Goal: Task Accomplishment & Management: Use online tool/utility

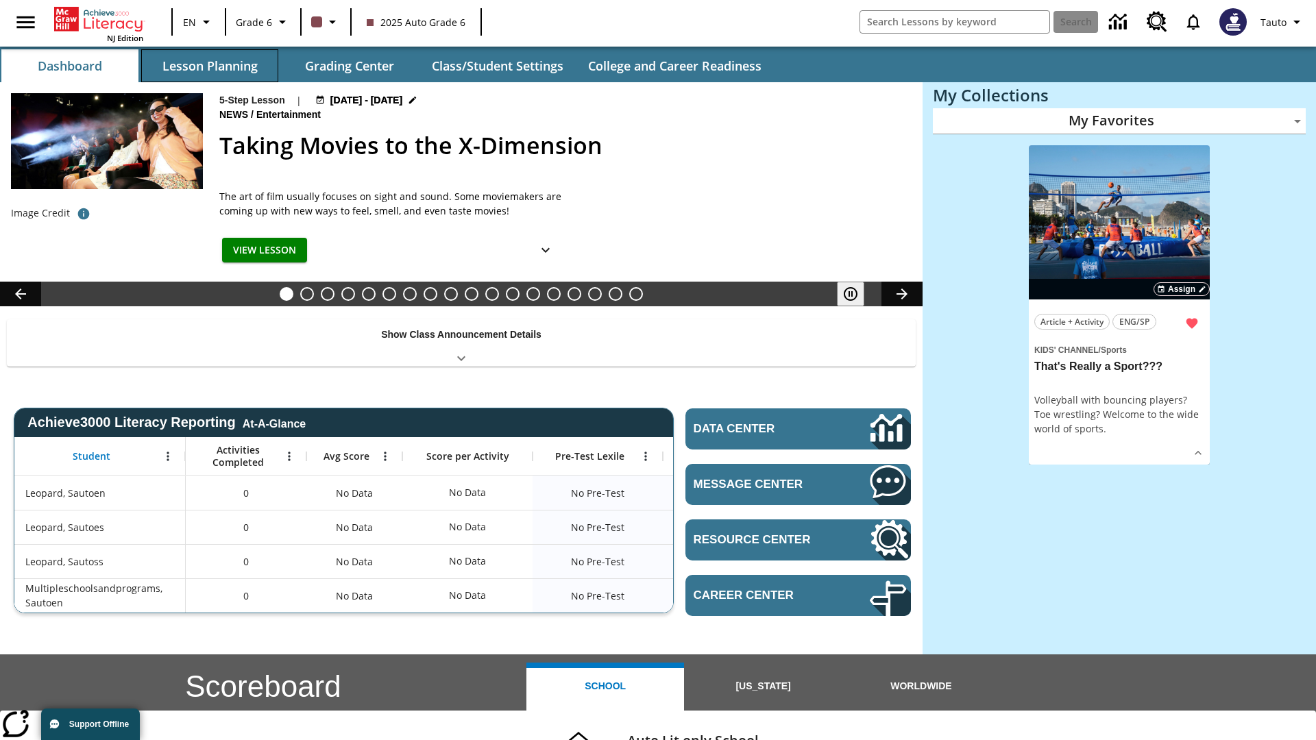
click at [210, 66] on button "Lesson Planning" at bounding box center [209, 65] width 137 height 33
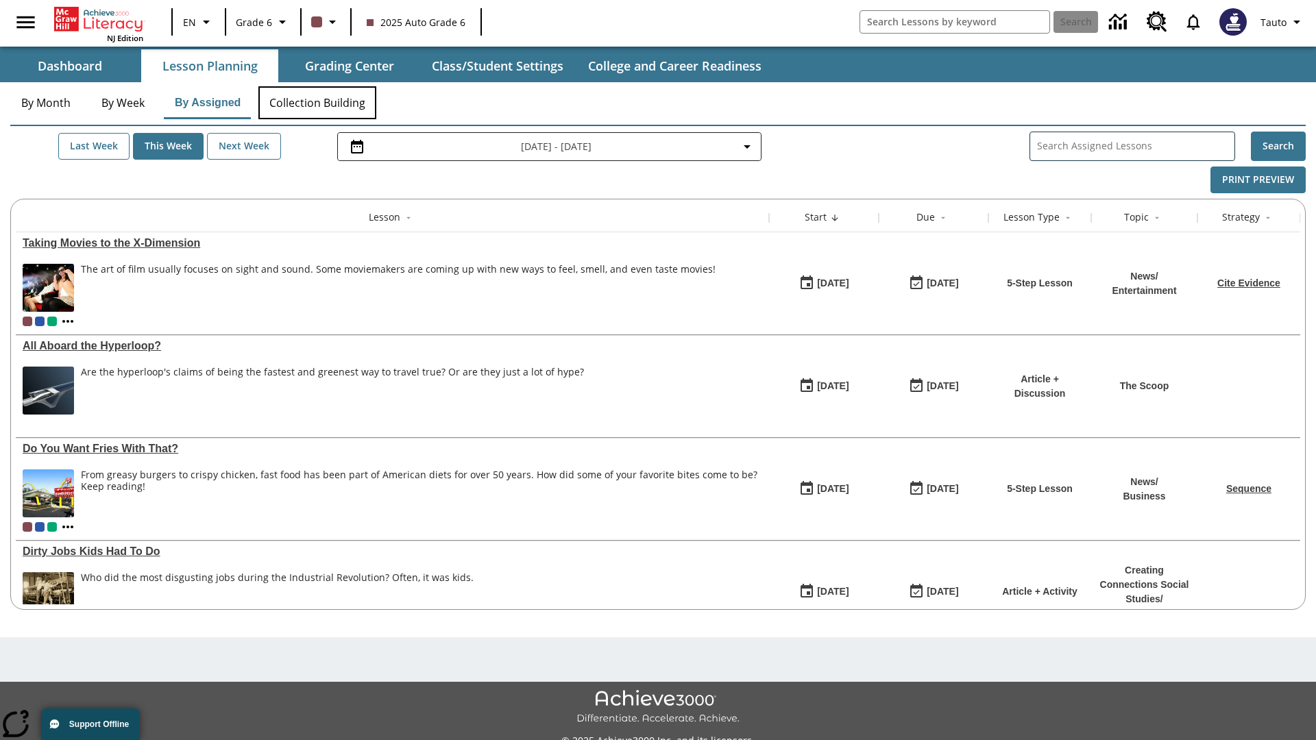
click at [317, 103] on button "Collection Building" at bounding box center [317, 102] width 118 height 33
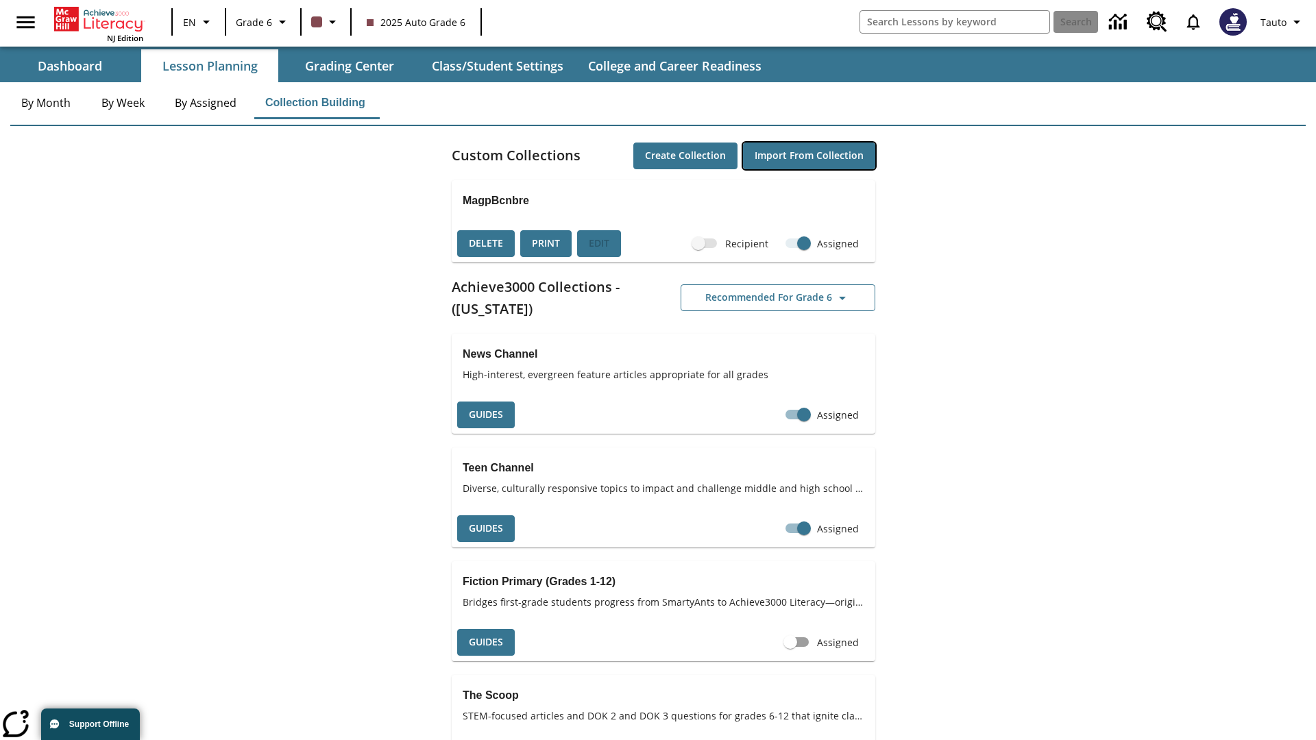
click at [809, 156] on button "Import from Collection" at bounding box center [809, 156] width 132 height 27
